Goal: Task Accomplishment & Management: Use online tool/utility

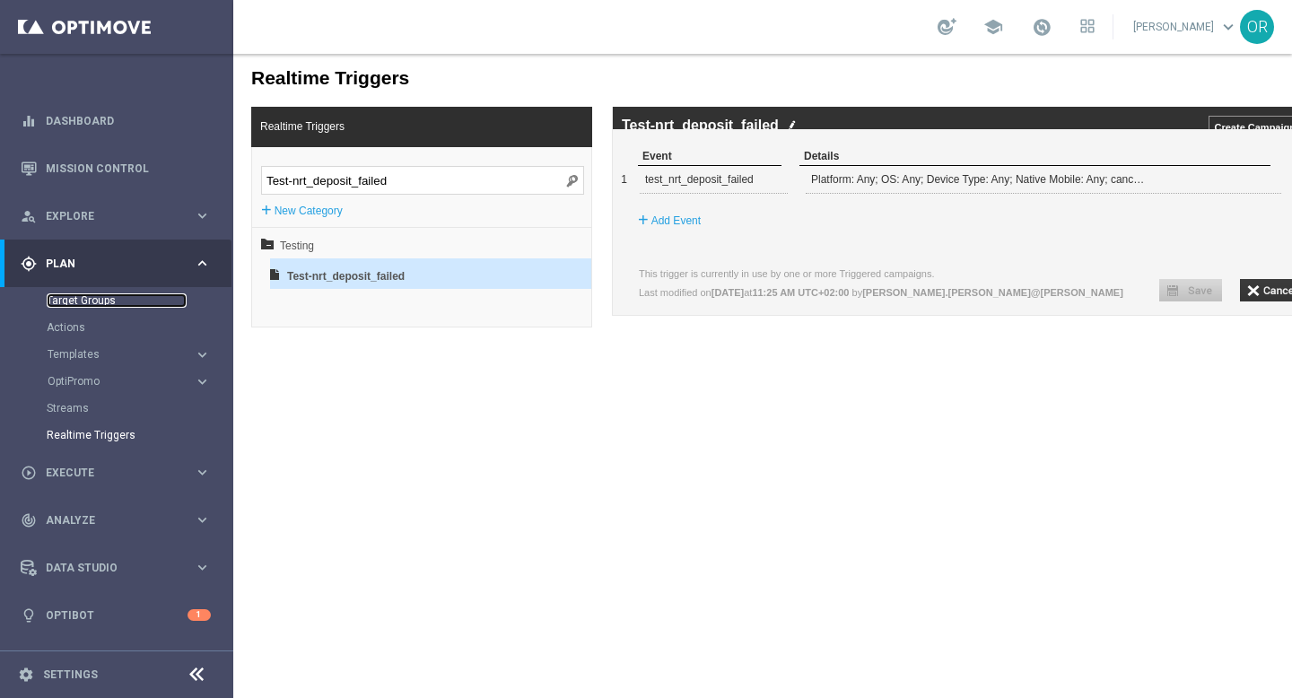
click at [100, 300] on link "Target Groups" at bounding box center [117, 300] width 140 height 14
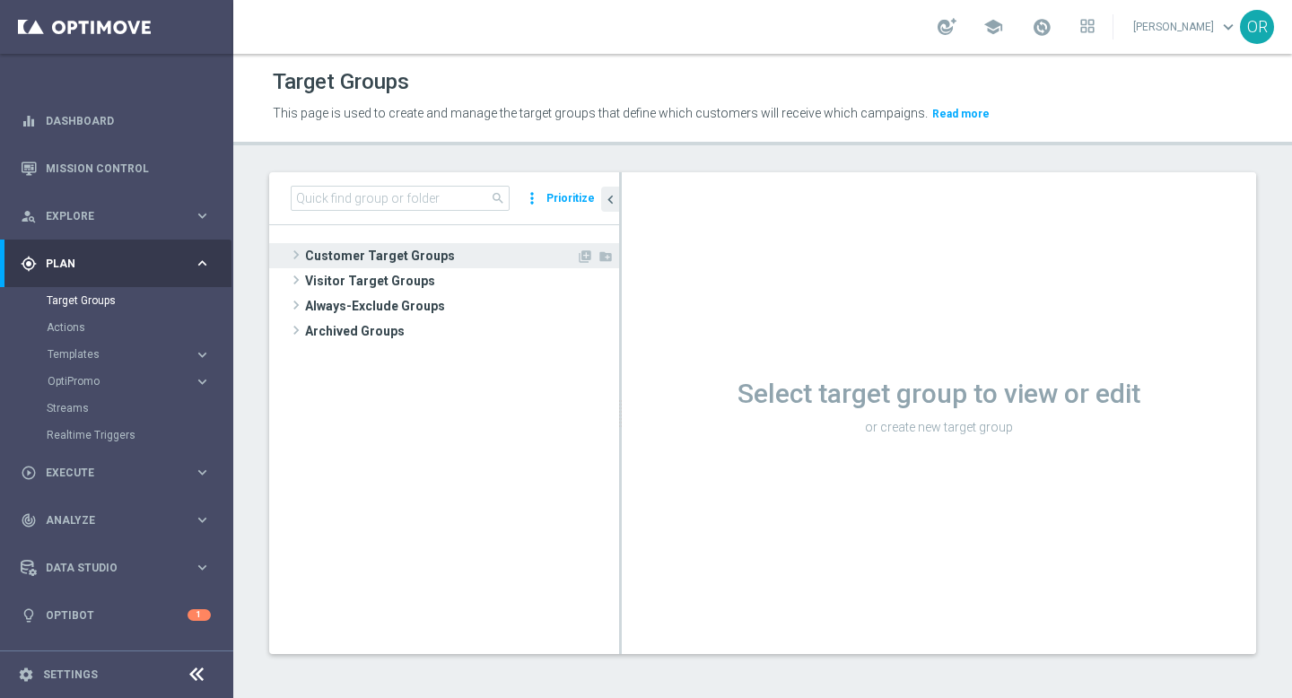
click at [407, 258] on span "Customer Target Groups" at bounding box center [440, 255] width 271 height 25
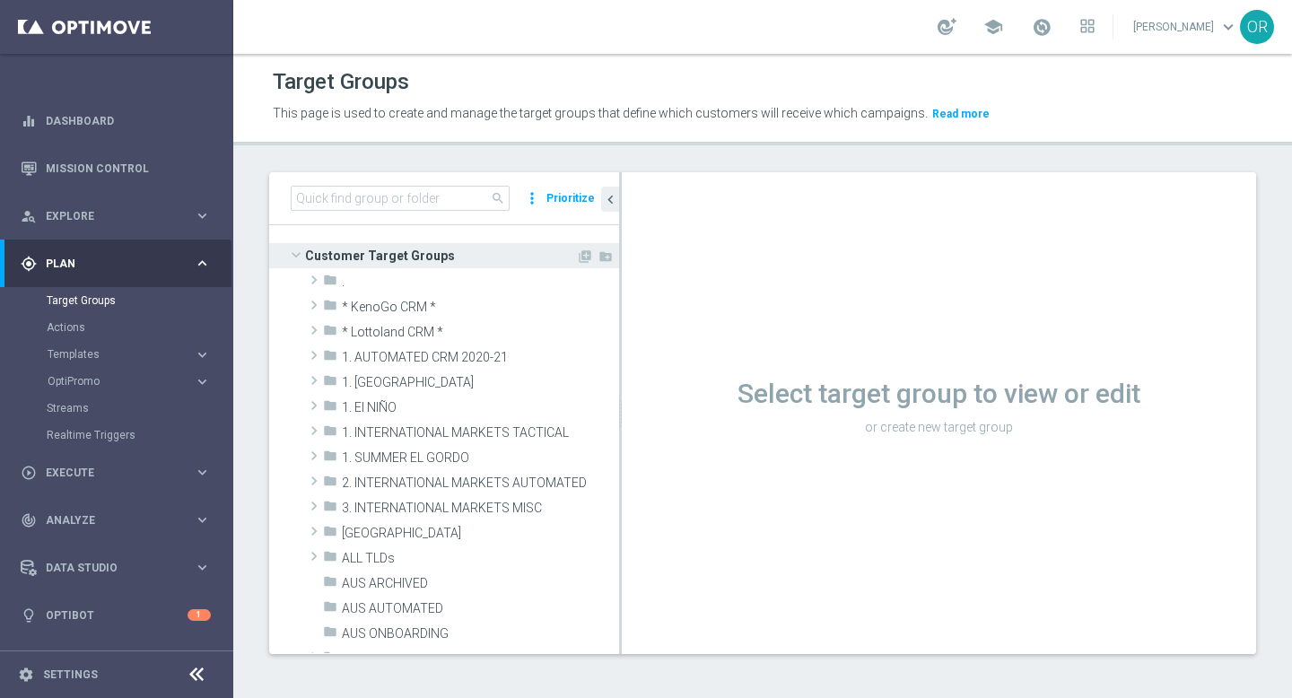
click at [389, 265] on span "Customer Target Groups" at bounding box center [440, 255] width 271 height 25
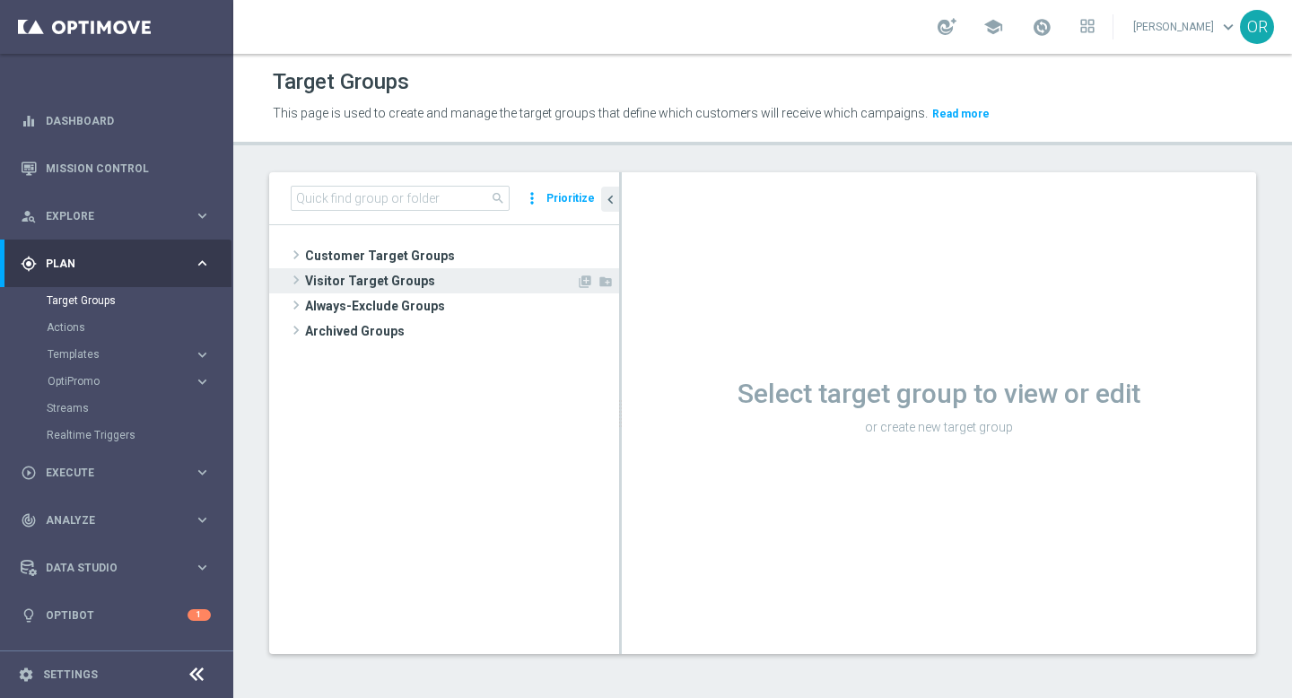
click at [389, 284] on span "Visitor Target Groups" at bounding box center [440, 280] width 271 height 25
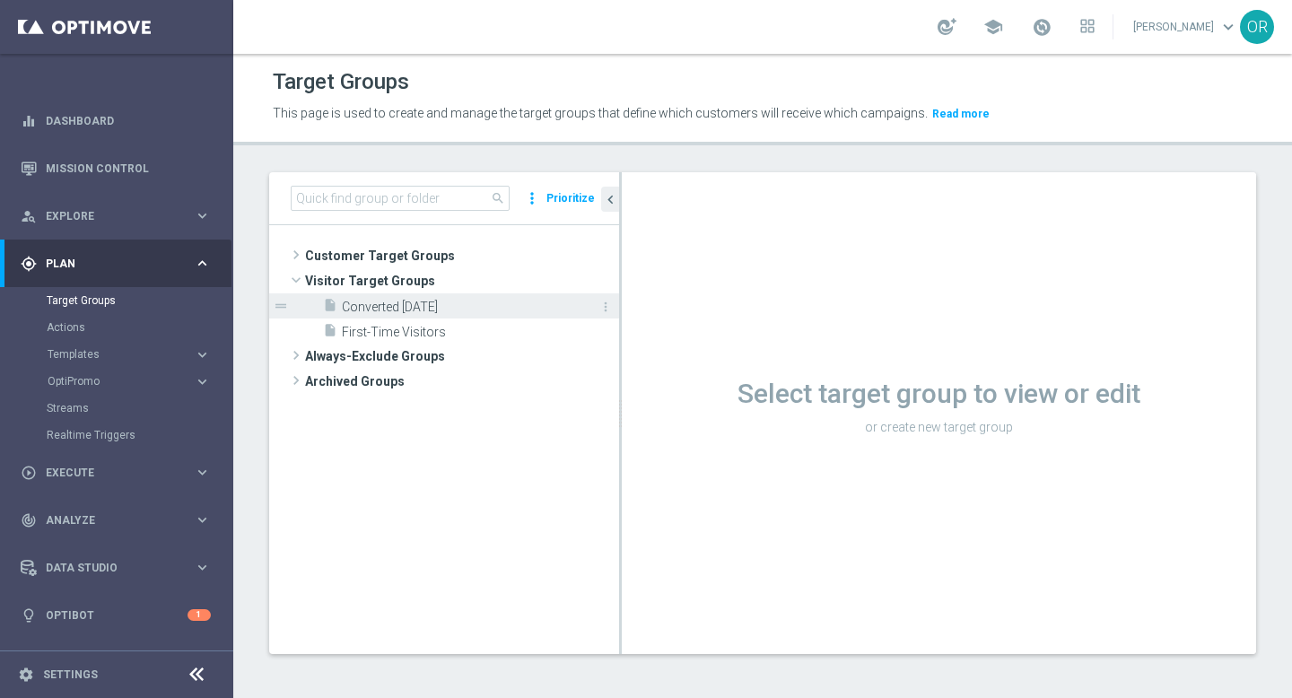
click at [444, 311] on span "Converted Today" at bounding box center [460, 307] width 237 height 15
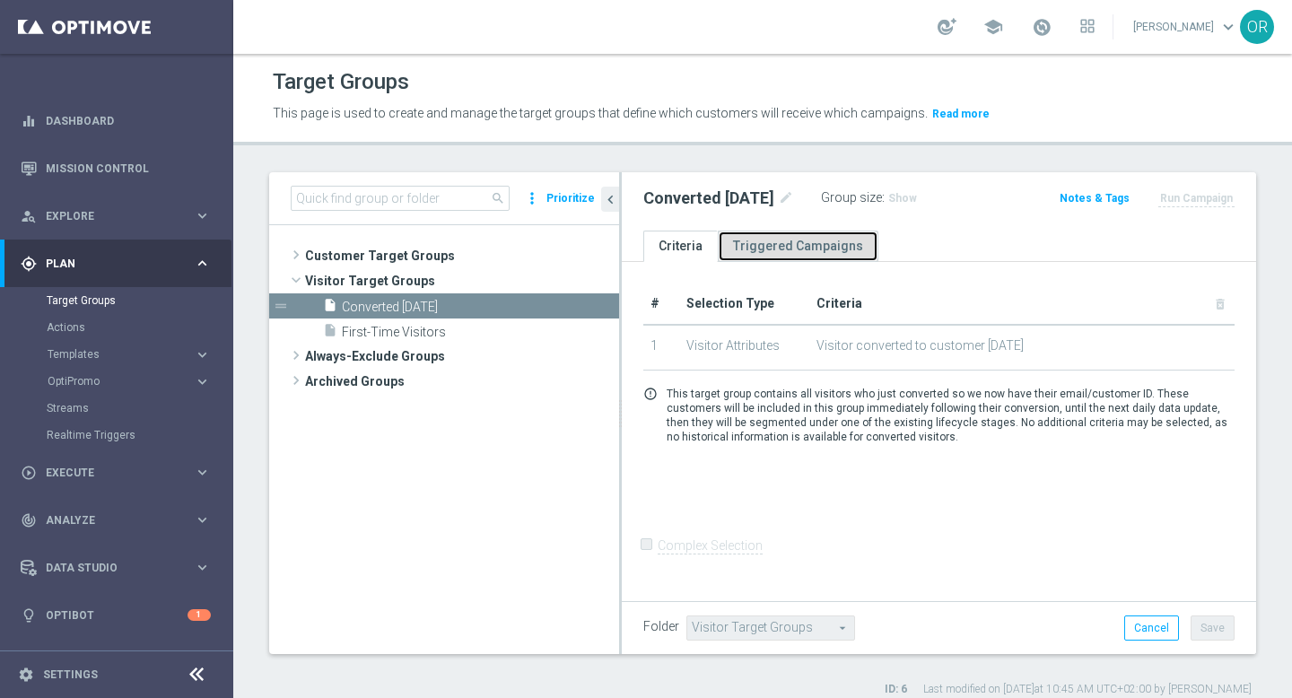
click at [806, 238] on link "Triggered Campaigns" at bounding box center [798, 246] width 161 height 31
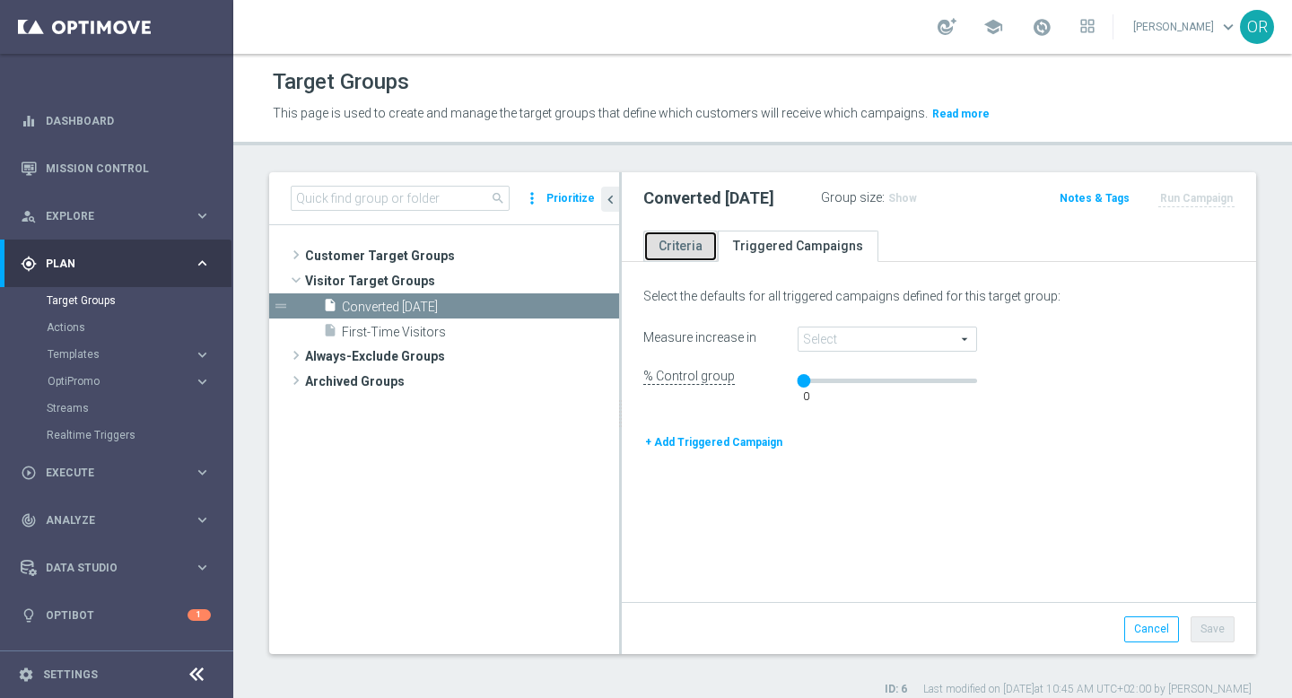
click at [670, 243] on link "Criteria" at bounding box center [680, 246] width 74 height 31
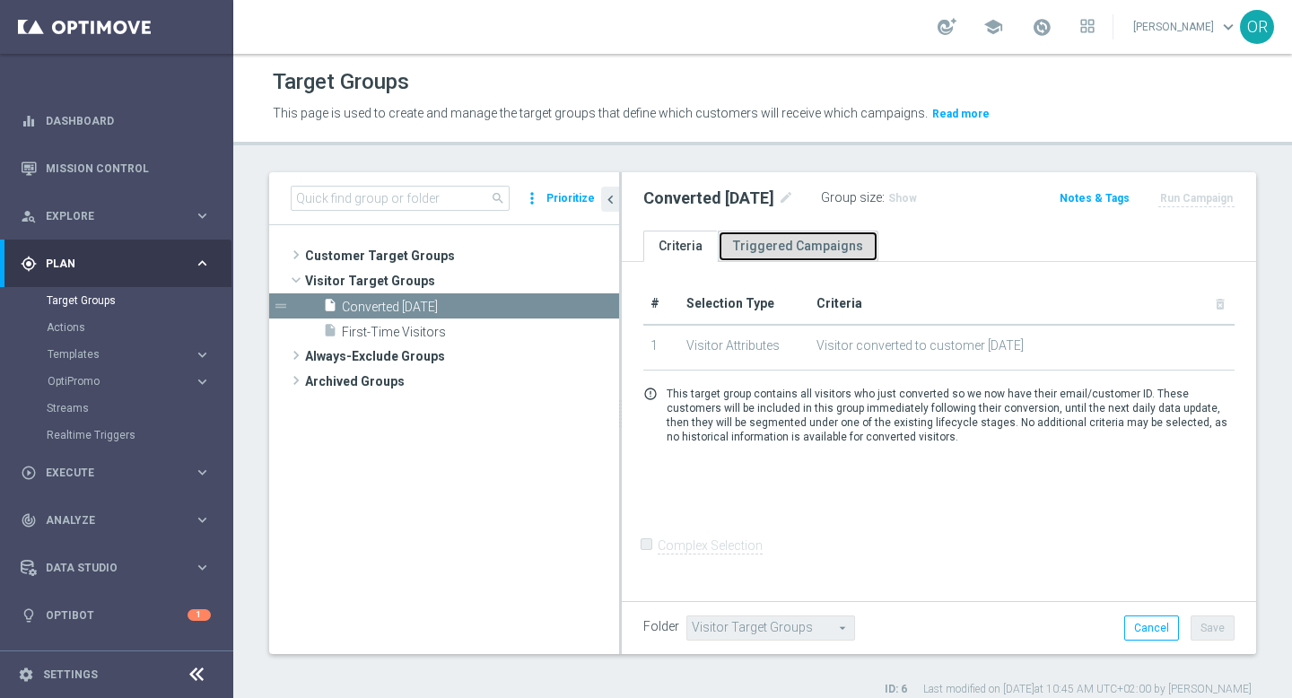
click at [783, 243] on link "Triggered Campaigns" at bounding box center [798, 246] width 161 height 31
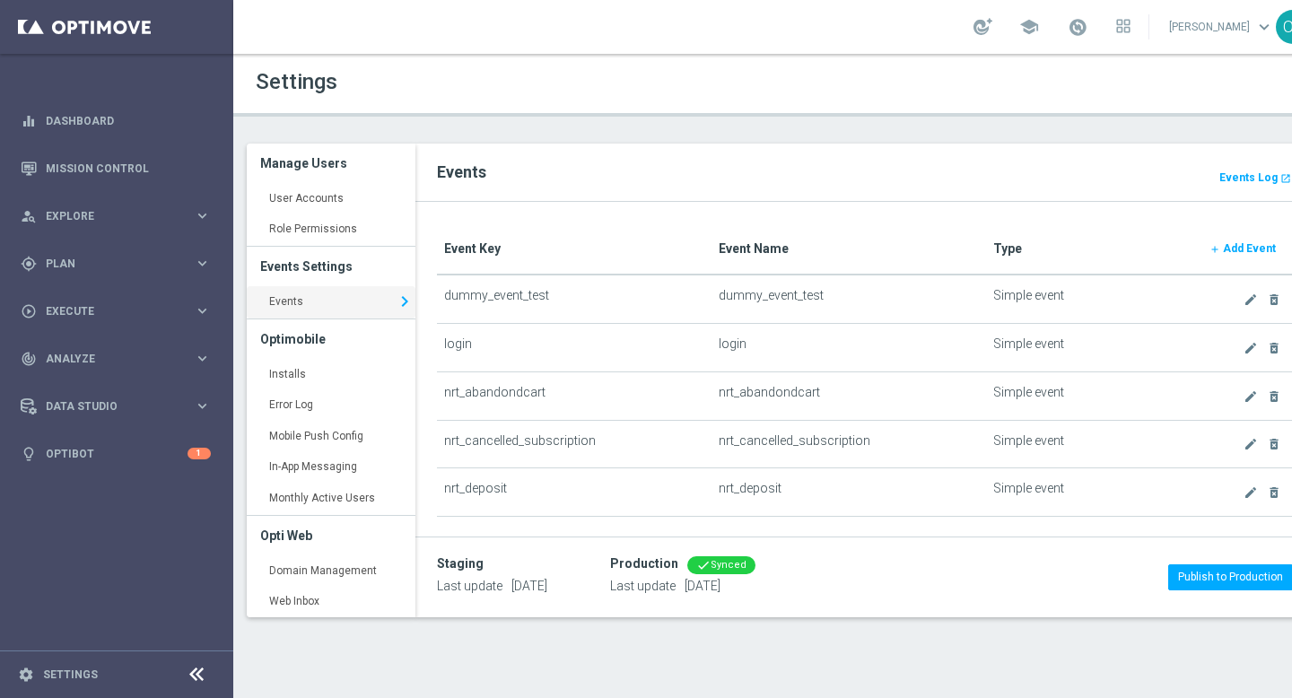
click at [330, 308] on link "Events keyboard_arrow_right" at bounding box center [331, 302] width 169 height 32
click at [352, 306] on link "Events keyboard_arrow_right" at bounding box center [331, 302] width 169 height 32
click at [1249, 179] on b "Events Log" at bounding box center [1249, 177] width 58 height 13
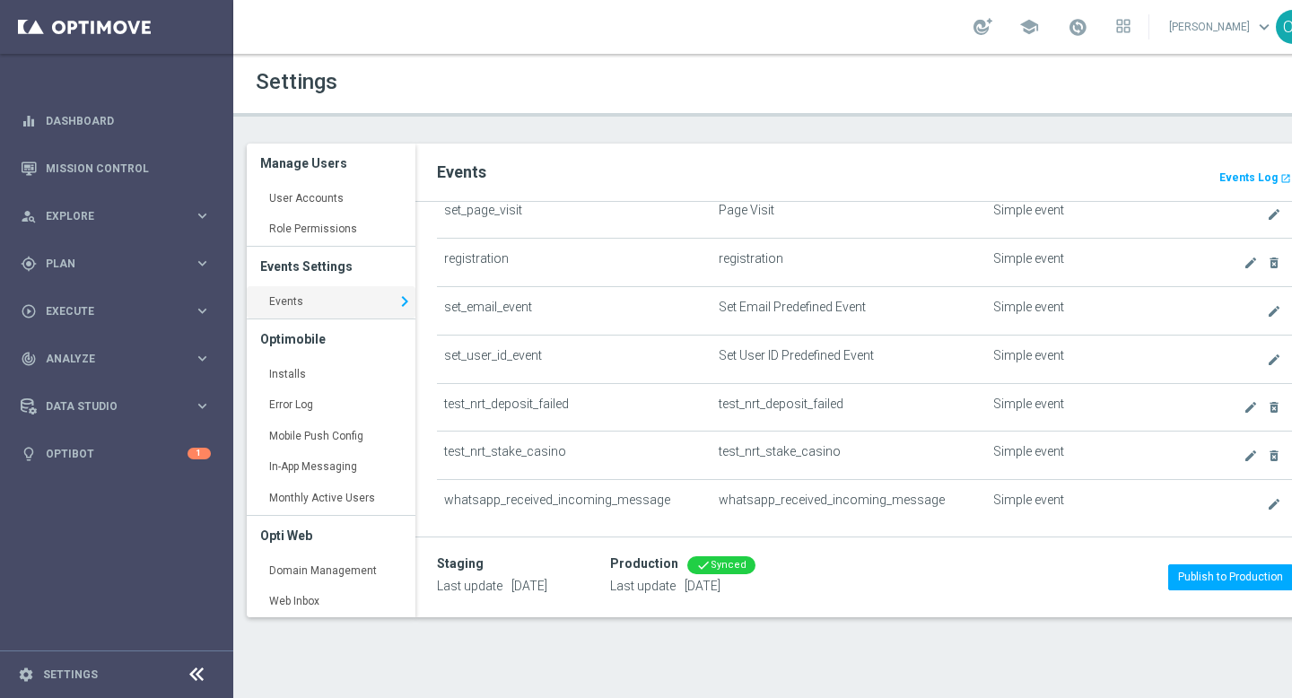
scroll to position [1236, 0]
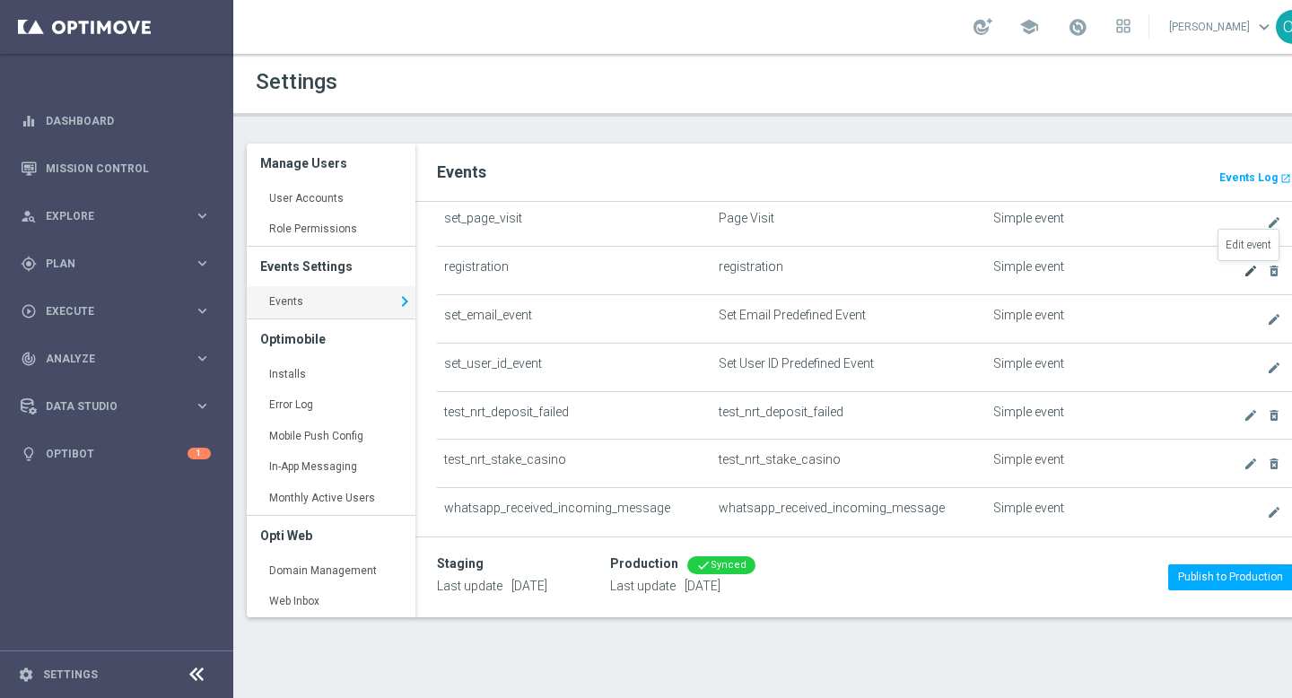
click at [1249, 276] on icon "create" at bounding box center [1251, 271] width 14 height 14
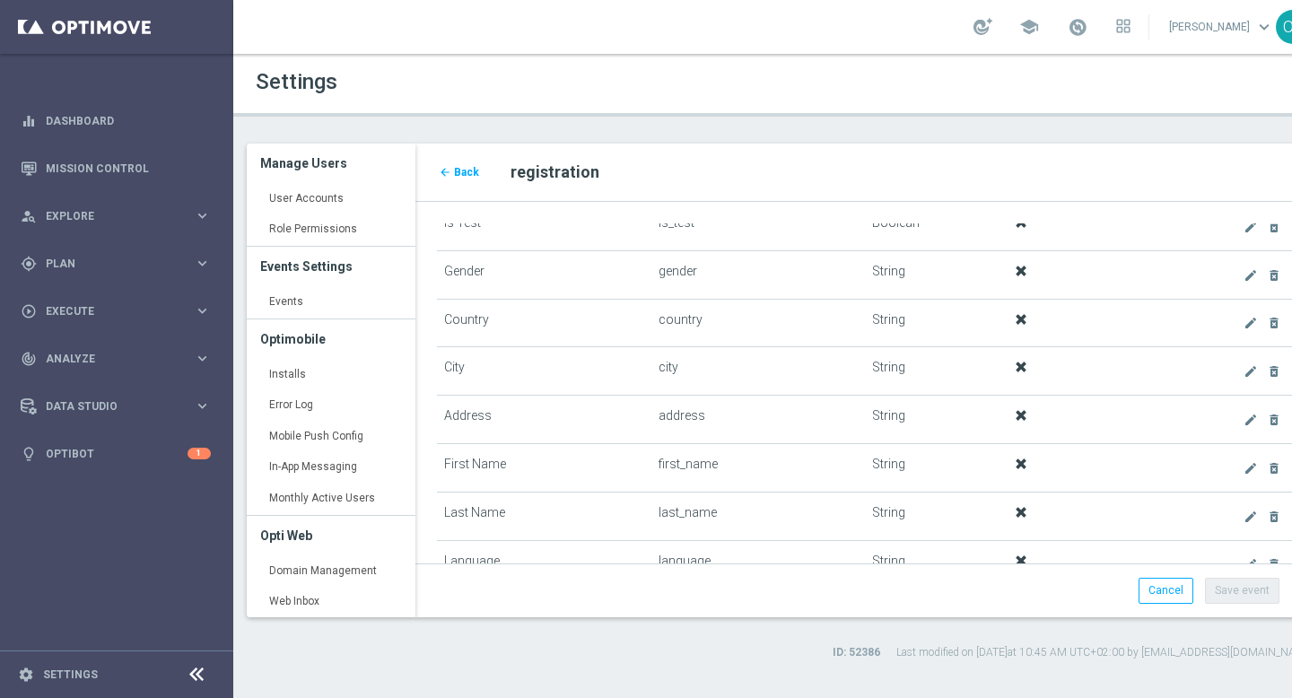
scroll to position [724, 0]
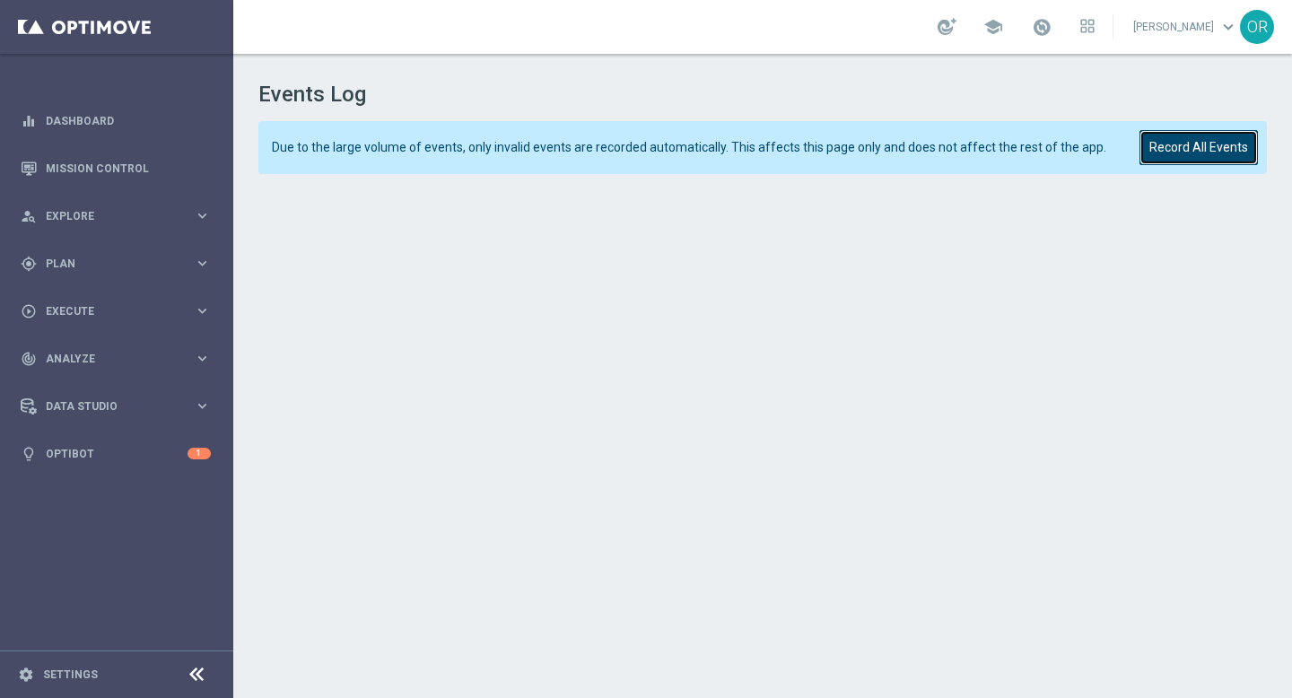
click at [1212, 144] on button "Record All Events" at bounding box center [1199, 147] width 118 height 35
click at [1200, 153] on button "Record All Events" at bounding box center [1199, 147] width 118 height 35
